Goal: Transaction & Acquisition: Purchase product/service

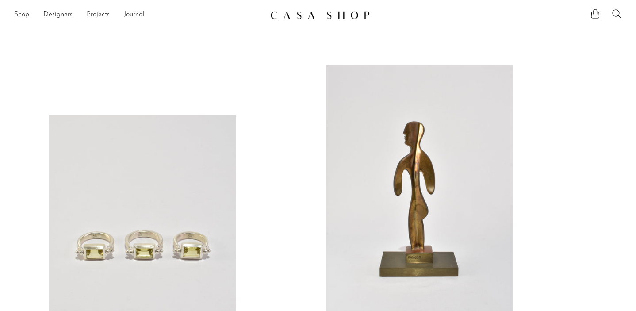
click at [17, 11] on link "Shop" at bounding box center [21, 14] width 15 height 11
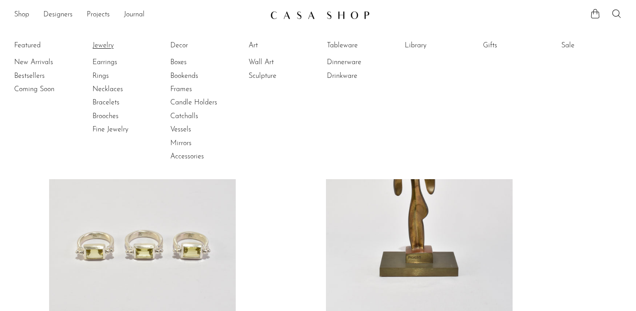
click at [109, 46] on link "Jewelry" at bounding box center [125, 46] width 66 height 10
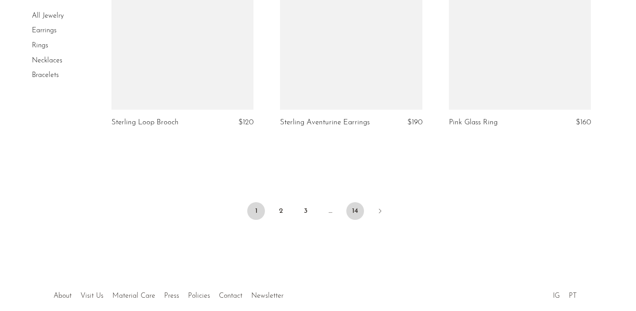
scroll to position [2815, 0]
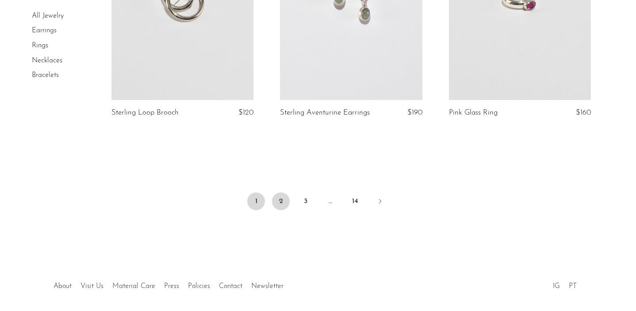
click at [285, 193] on link "2" at bounding box center [281, 201] width 18 height 18
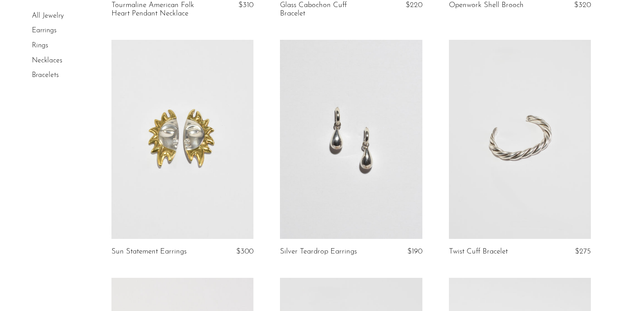
scroll to position [1015, 0]
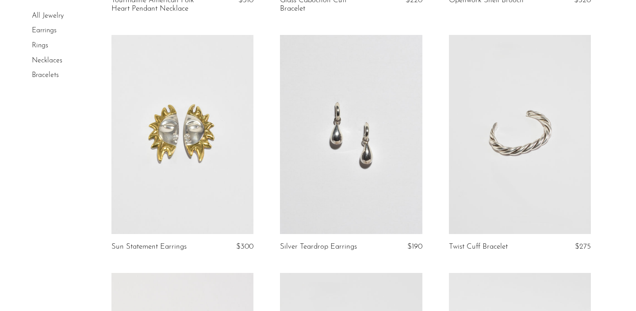
click at [538, 153] on link at bounding box center [520, 134] width 142 height 199
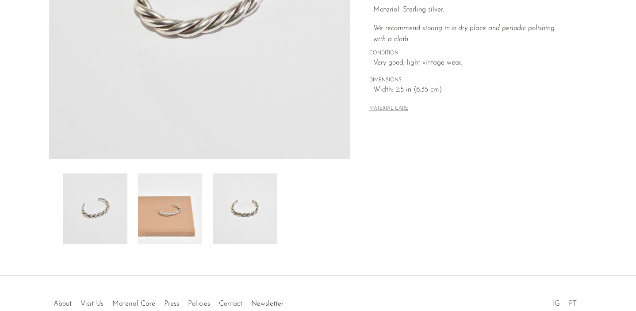
scroll to position [239, 0]
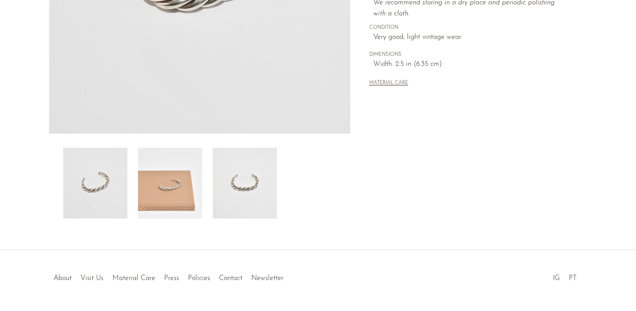
click at [254, 193] on img at bounding box center [245, 183] width 64 height 71
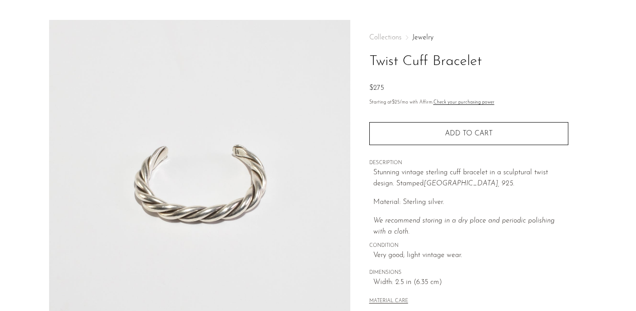
scroll to position [22, 0]
